Goal: Task Accomplishment & Management: Manage account settings

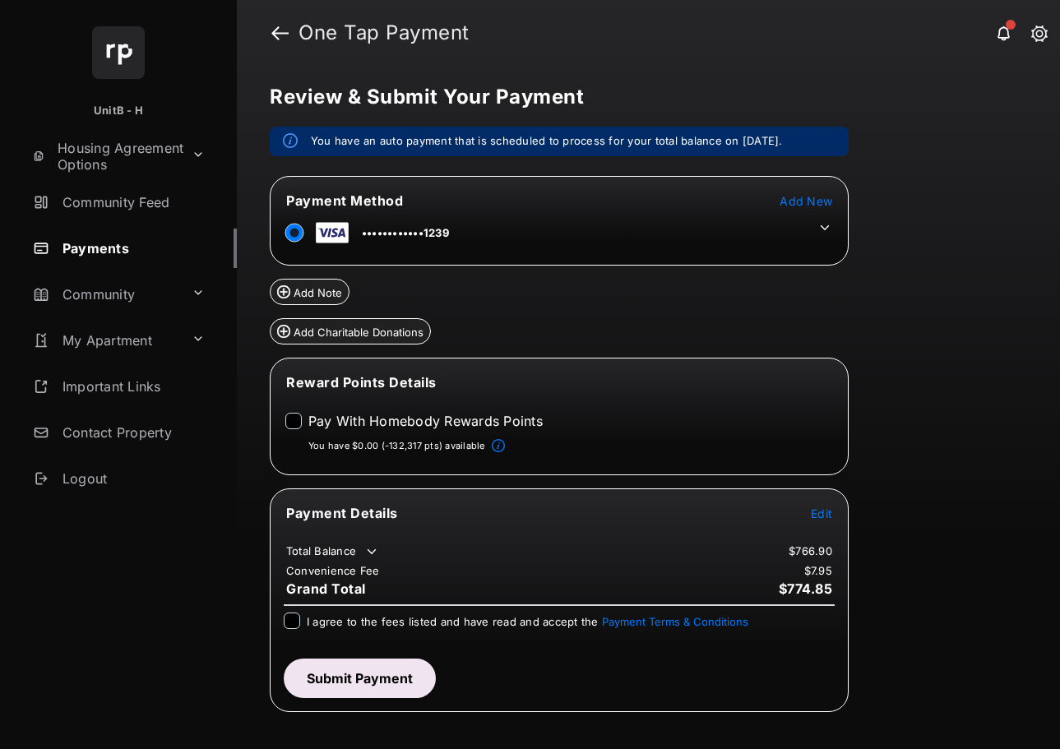
click at [818, 201] on span "Add New" at bounding box center [806, 201] width 53 height 14
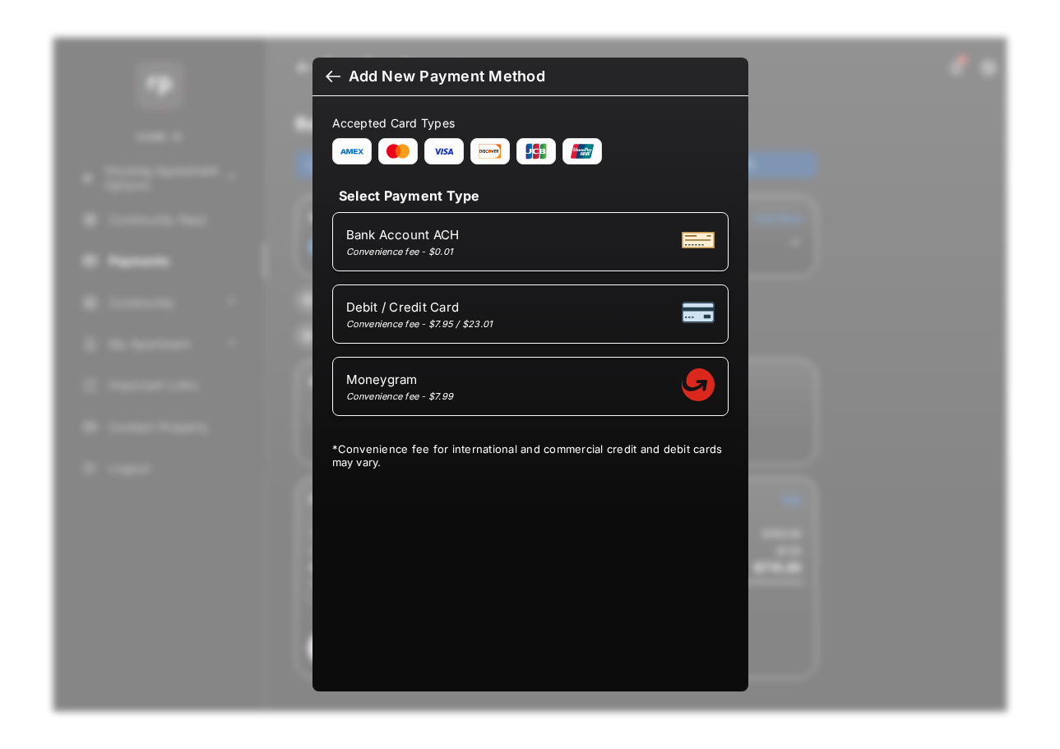
click at [330, 69] on div at bounding box center [333, 78] width 15 height 18
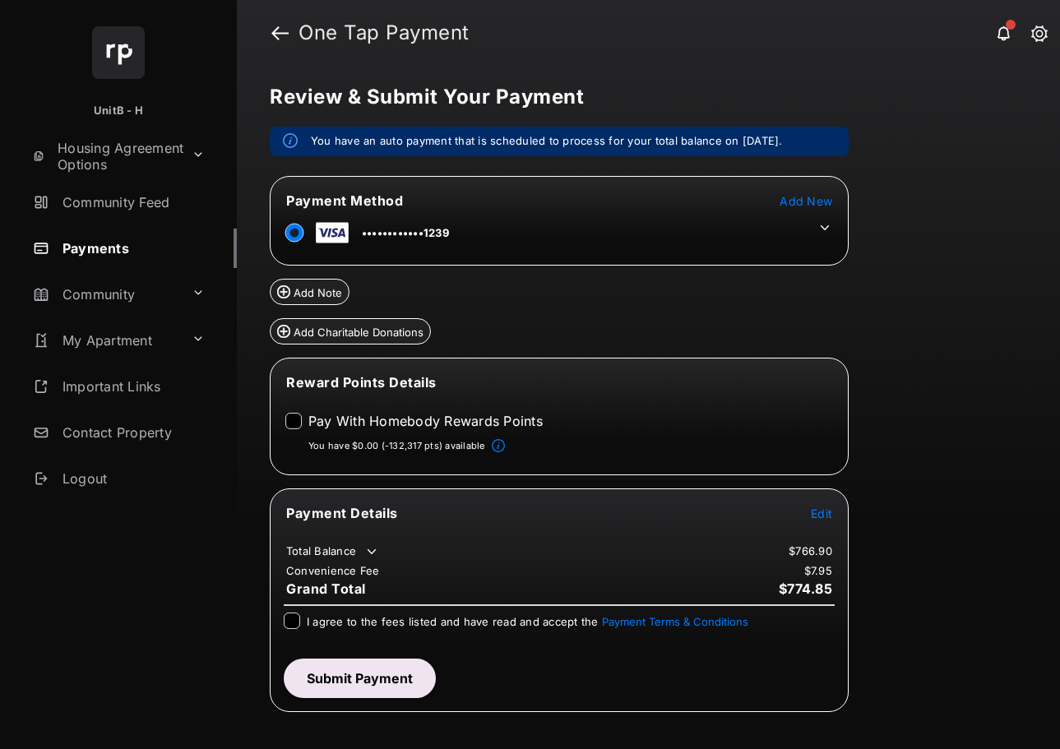
click at [289, 34] on h1 "One Tap Payment" at bounding box center [661, 33] width 745 height 20
click at [279, 32] on link at bounding box center [279, 32] width 17 height 39
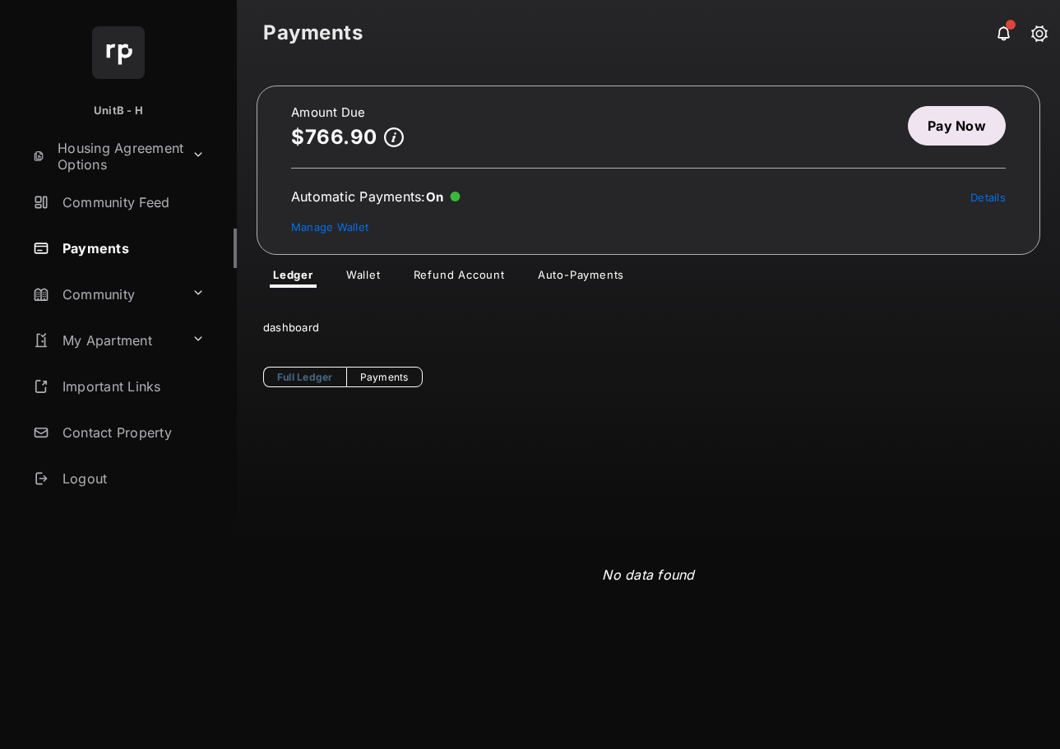
click at [364, 277] on link "Wallet" at bounding box center [363, 278] width 61 height 20
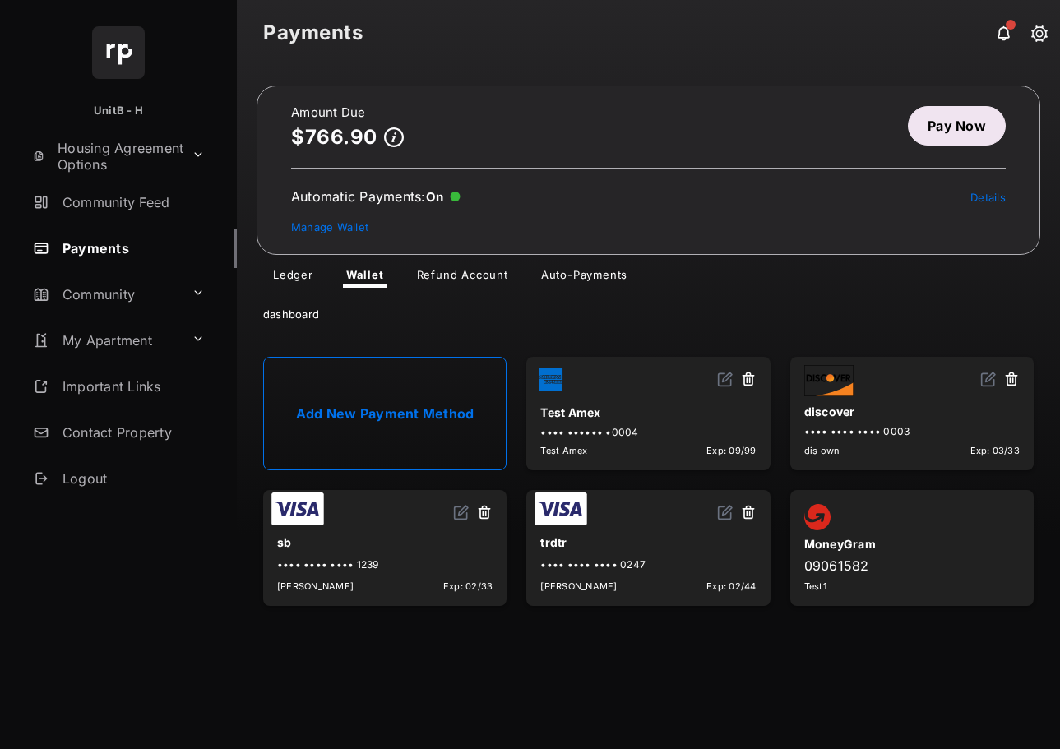
click at [399, 409] on link "Add New Payment Method" at bounding box center [384, 414] width 243 height 114
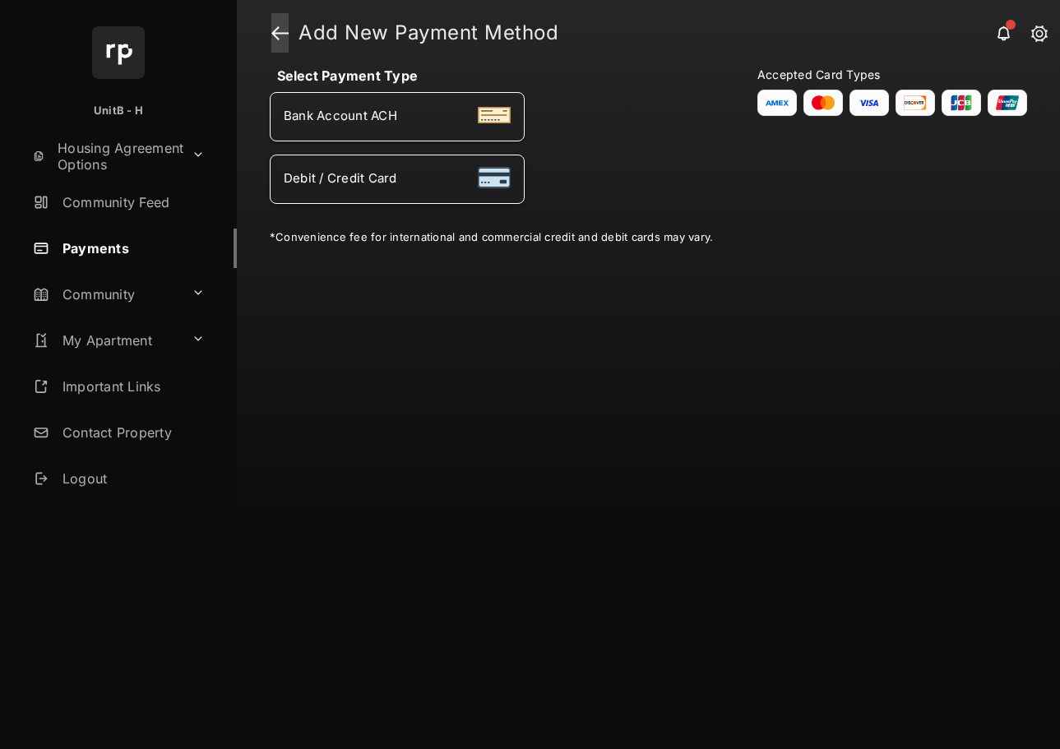
click at [276, 27] on link at bounding box center [279, 32] width 17 height 39
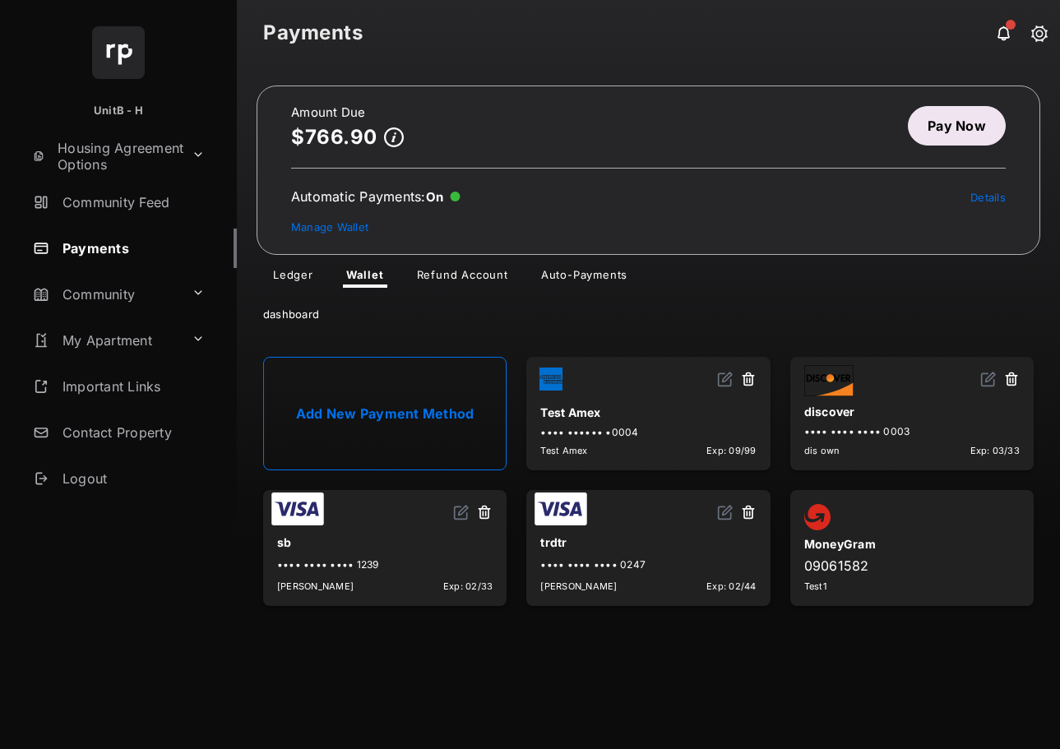
click at [568, 281] on link "Auto-Payments" at bounding box center [584, 278] width 113 height 20
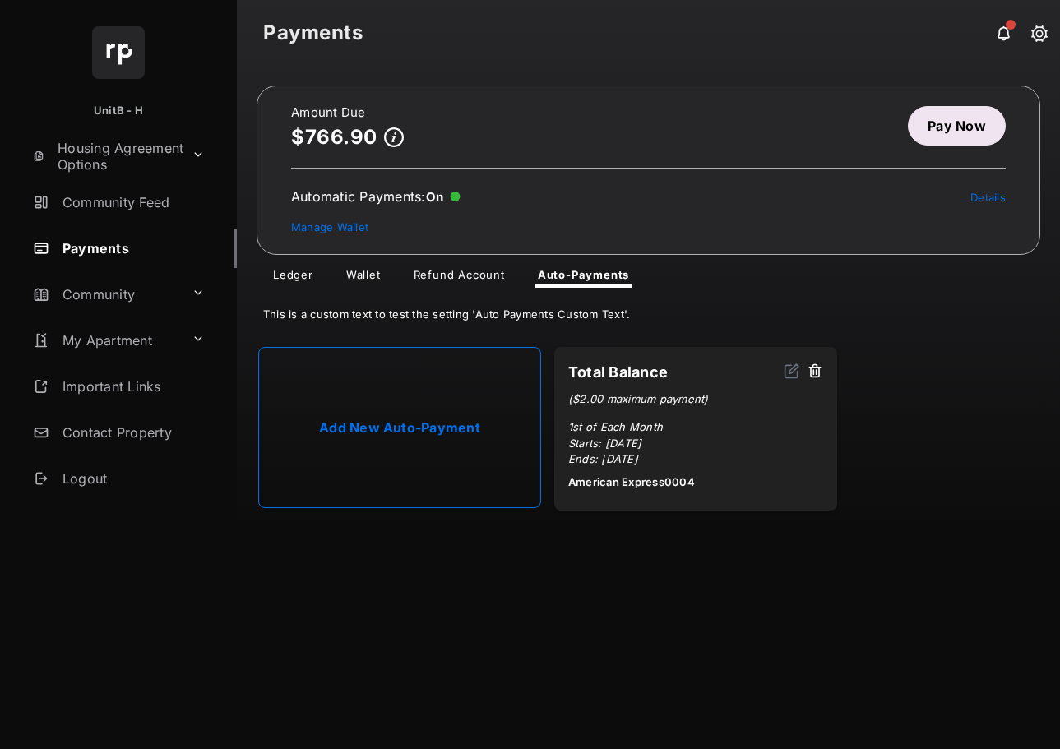
click at [416, 395] on link "Add New Auto-Payment" at bounding box center [399, 427] width 283 height 161
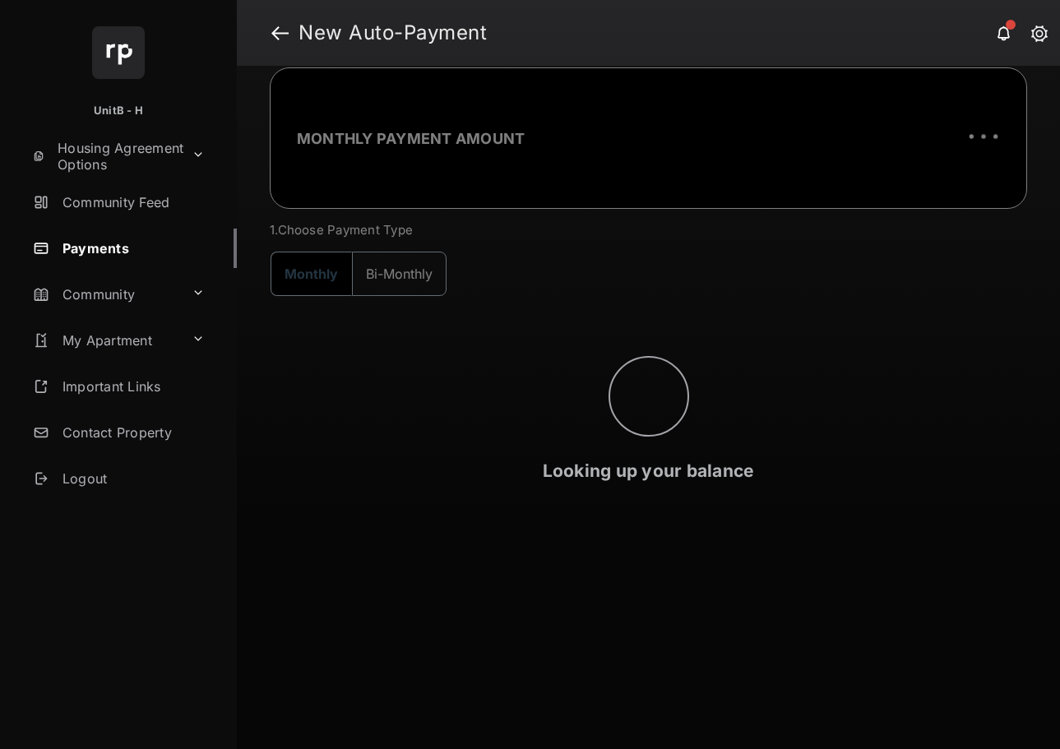
select select "**********"
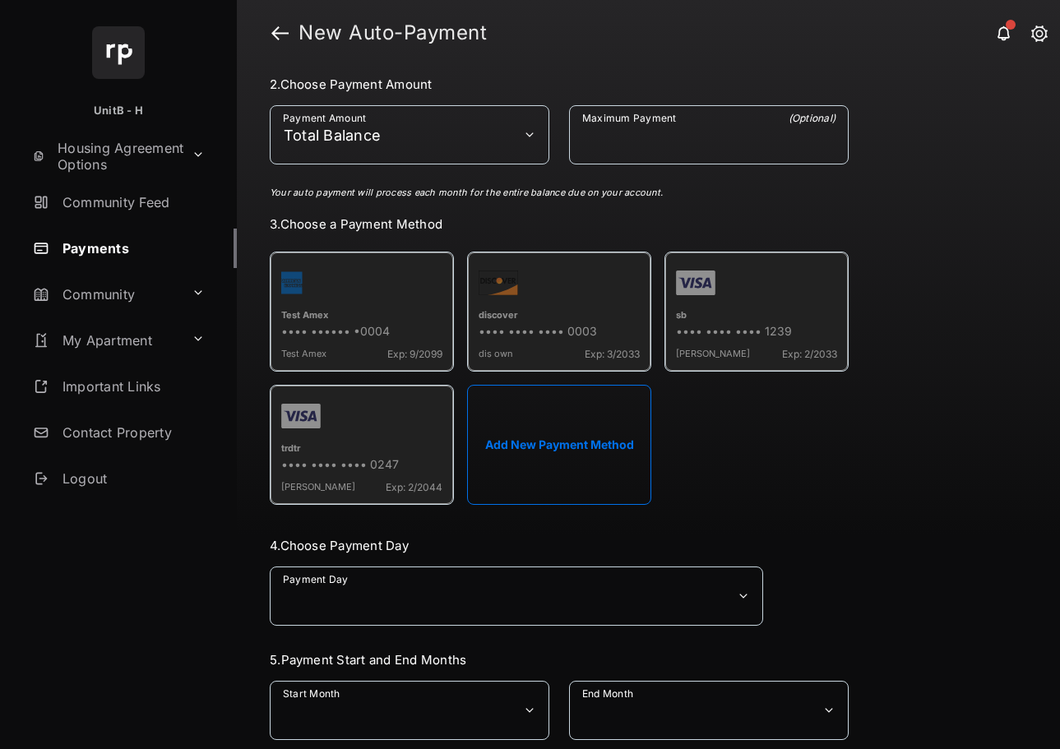
click at [556, 438] on button "Add New Payment Method" at bounding box center [559, 445] width 184 height 120
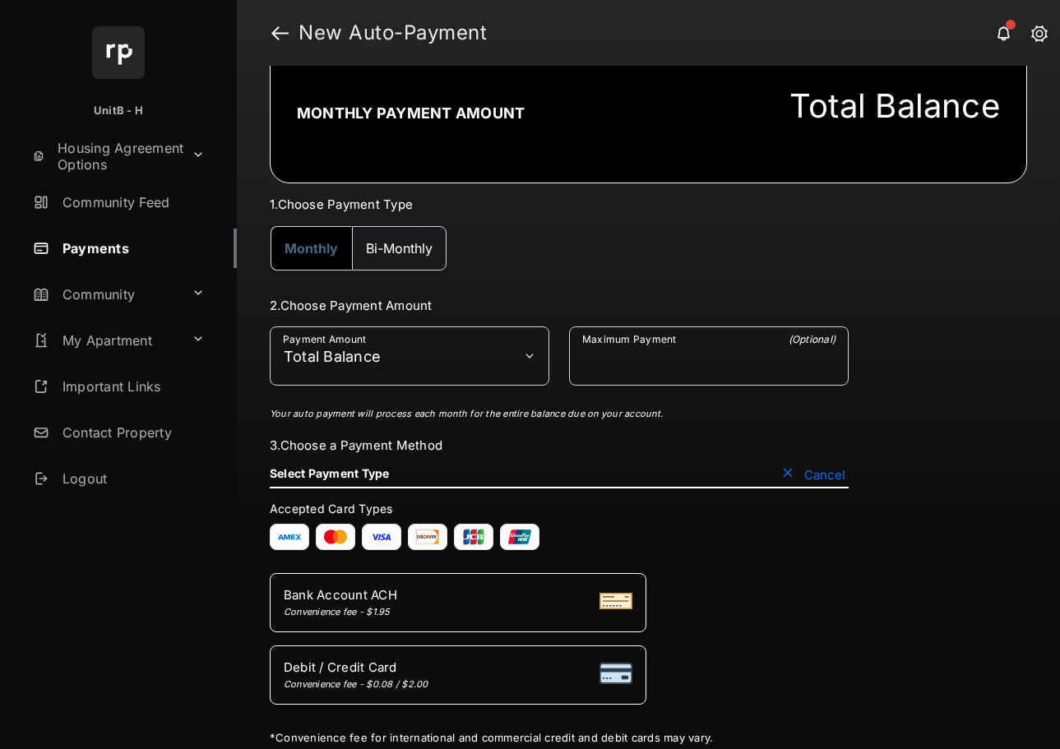
scroll to position [25, 0]
click at [279, 45] on link at bounding box center [279, 32] width 17 height 39
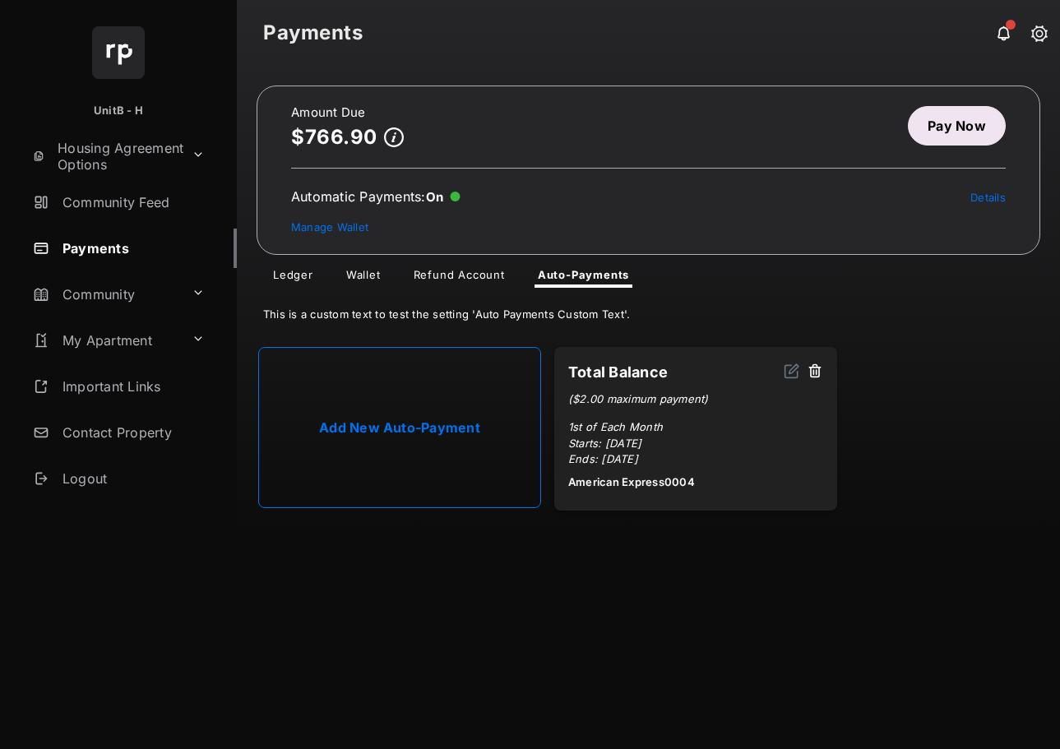
click at [373, 276] on link "Wallet" at bounding box center [363, 278] width 61 height 20
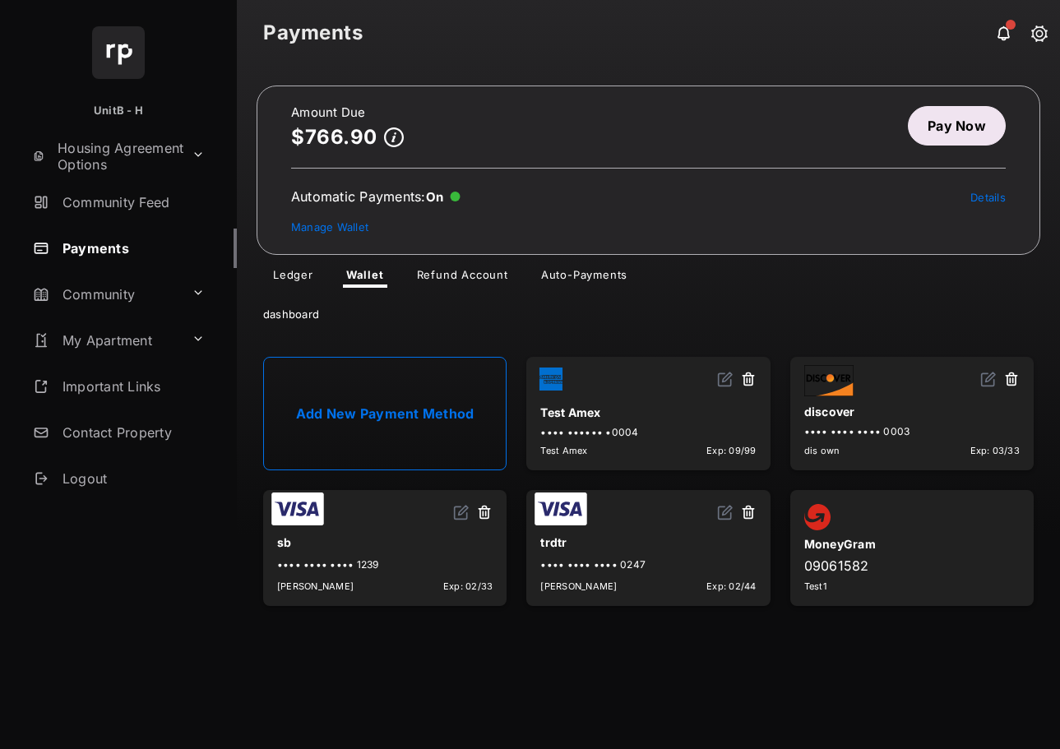
click at [483, 514] on button at bounding box center [484, 513] width 16 height 19
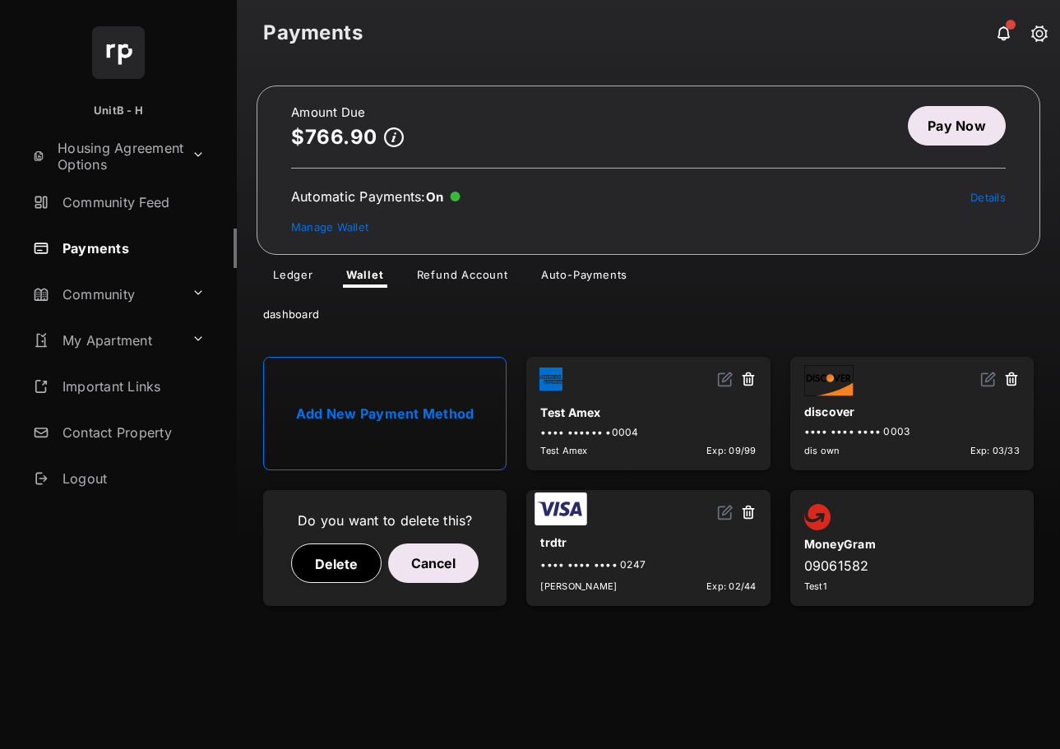
click at [326, 560] on button "Delete" at bounding box center [336, 563] width 90 height 39
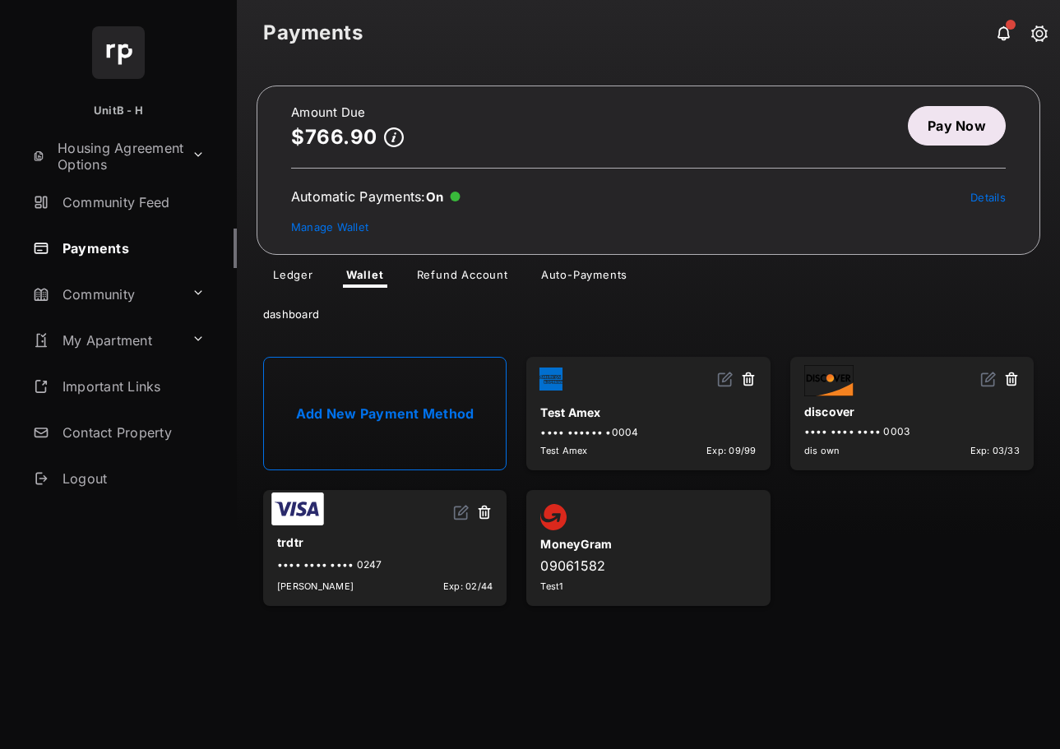
click at [572, 270] on link "Auto-Payments" at bounding box center [584, 278] width 113 height 20
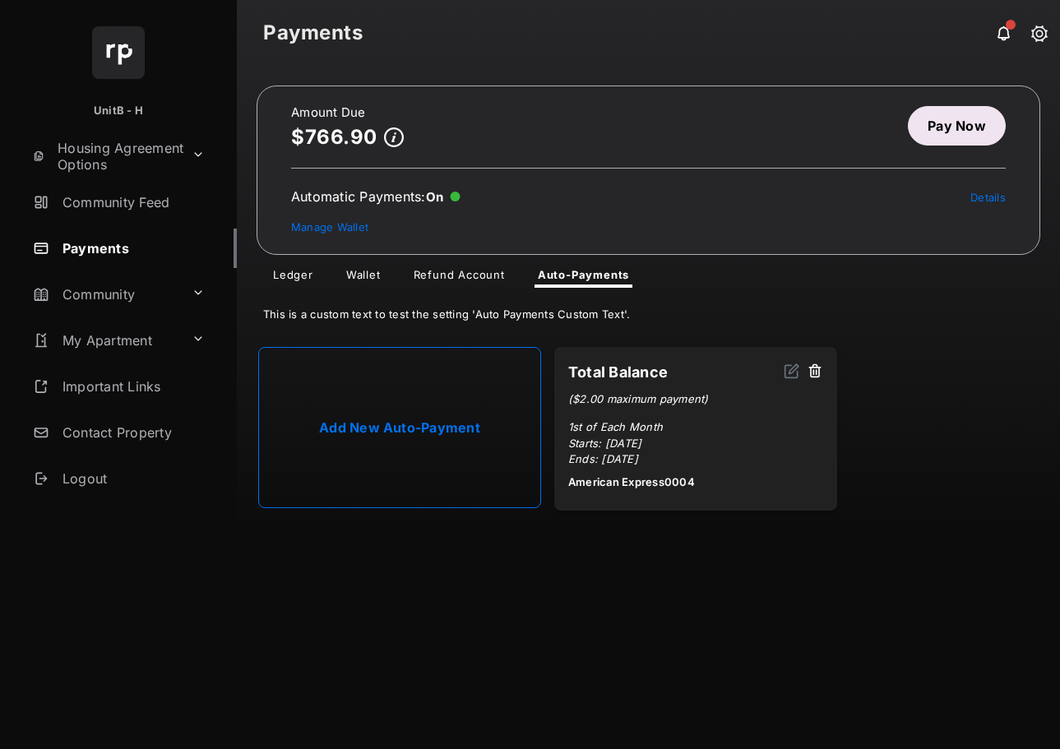
click at [468, 396] on link "Add New Auto-Payment" at bounding box center [399, 427] width 283 height 161
select select "**********"
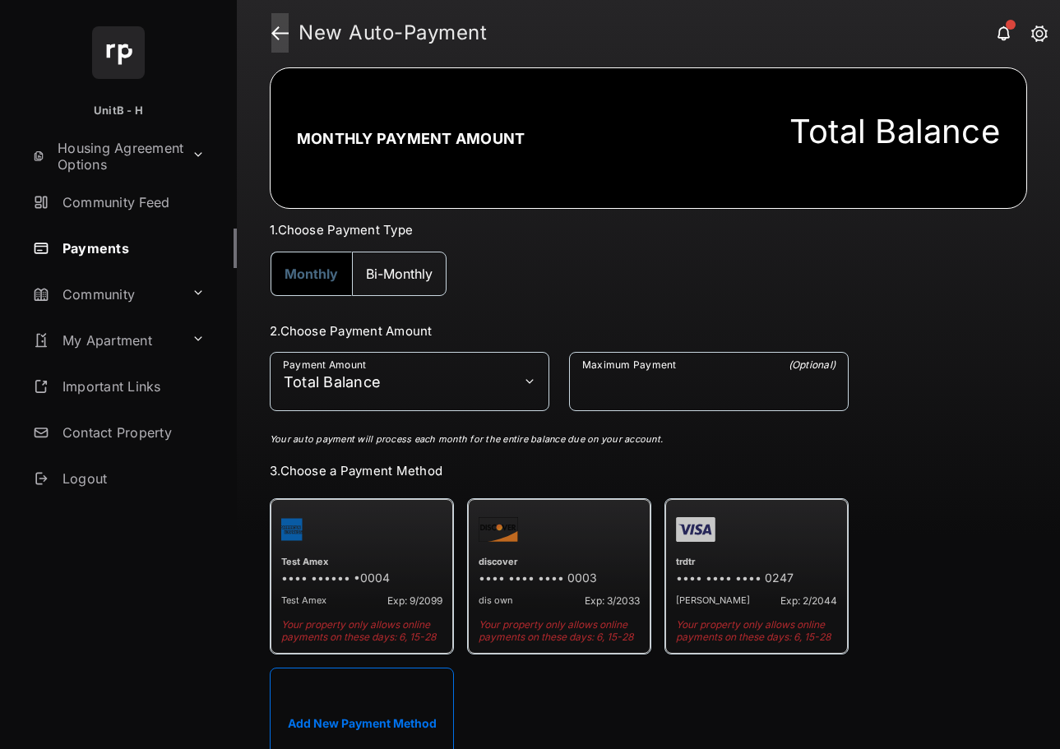
click at [280, 30] on link at bounding box center [279, 32] width 17 height 39
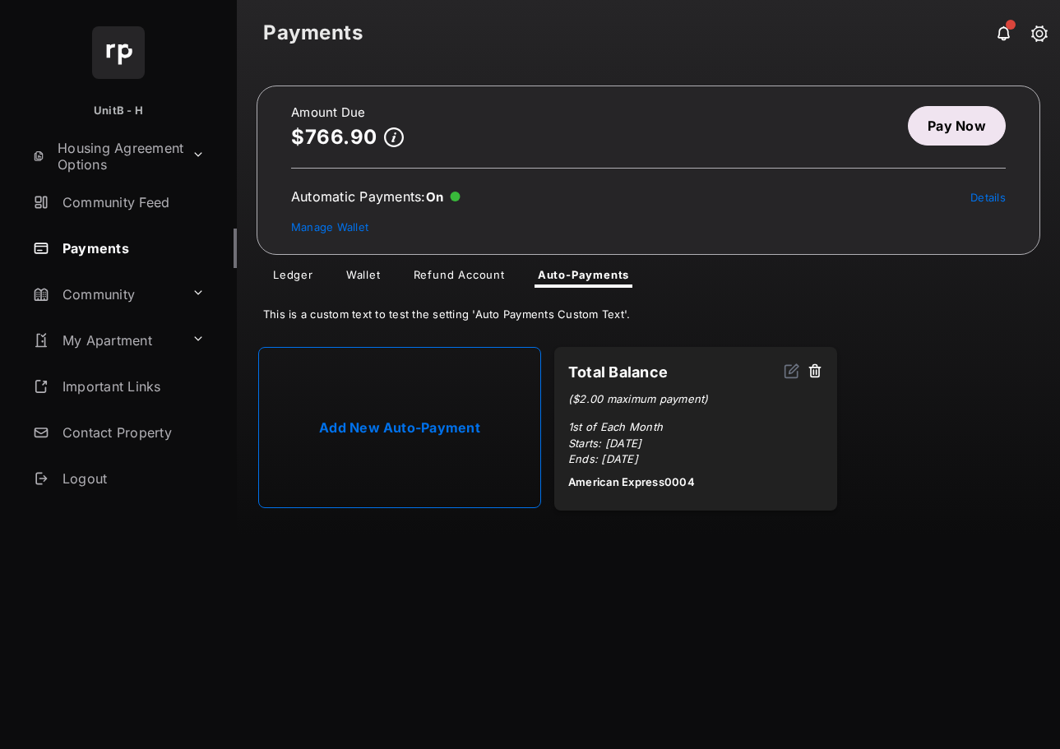
click at [359, 280] on link "Wallet" at bounding box center [363, 278] width 61 height 20
